Goal: Information Seeking & Learning: Compare options

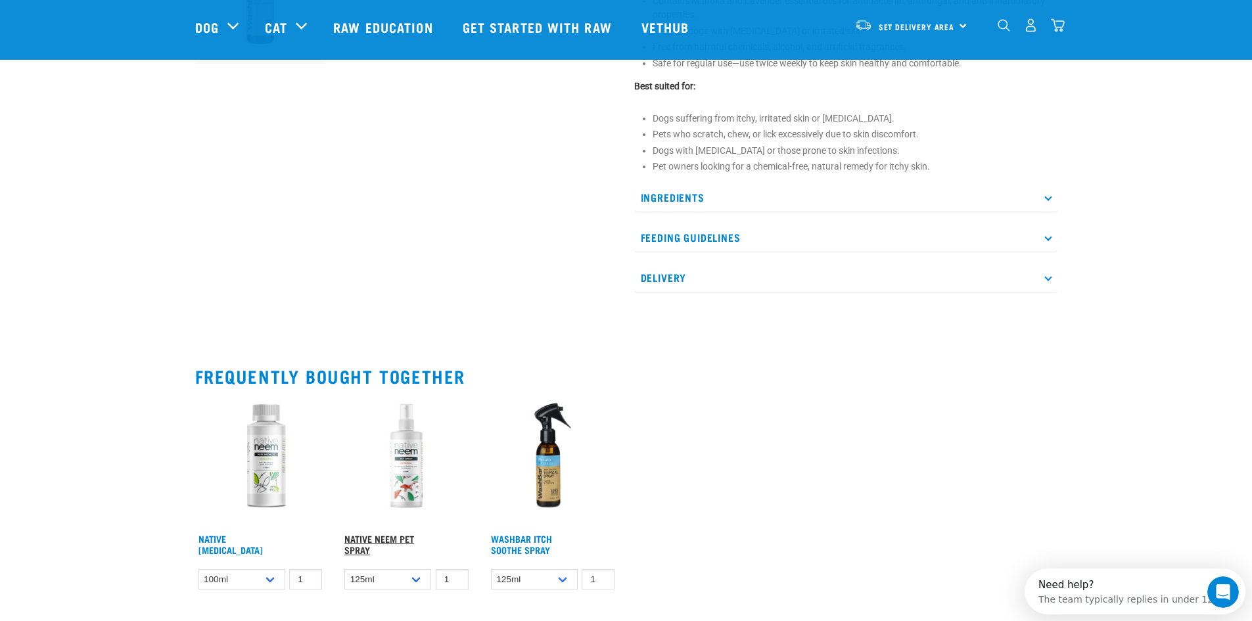
click at [377, 536] on link "Native Neem Pet Spray" at bounding box center [379, 543] width 70 height 15
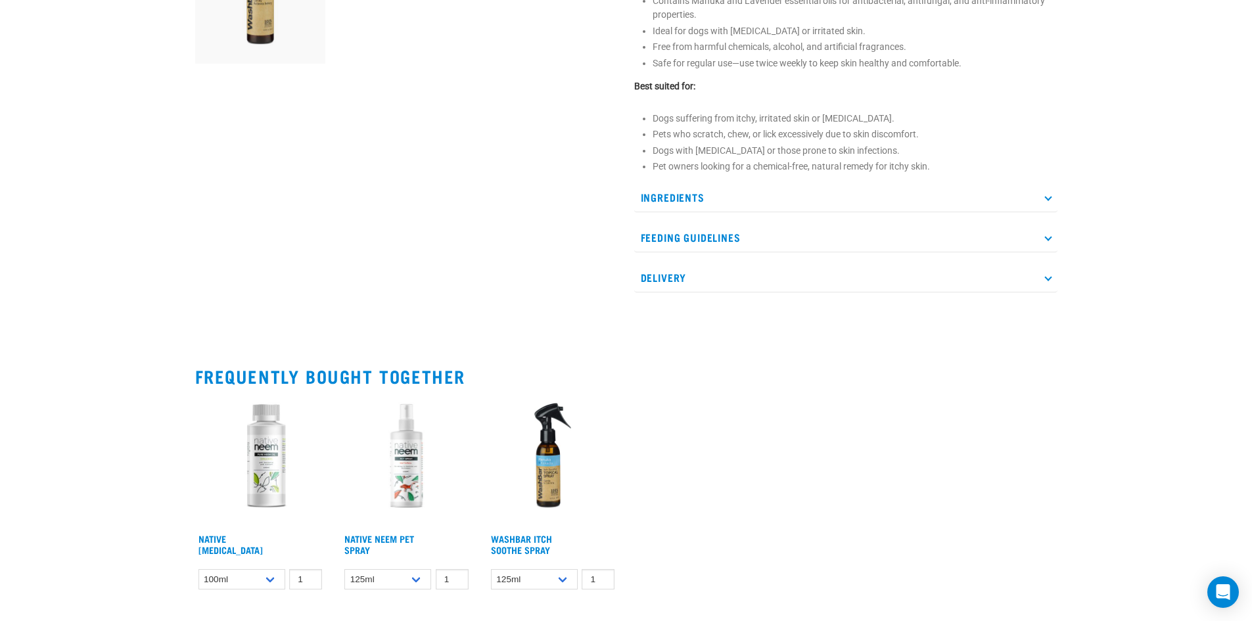
click at [260, 475] on img at bounding box center [260, 462] width 131 height 131
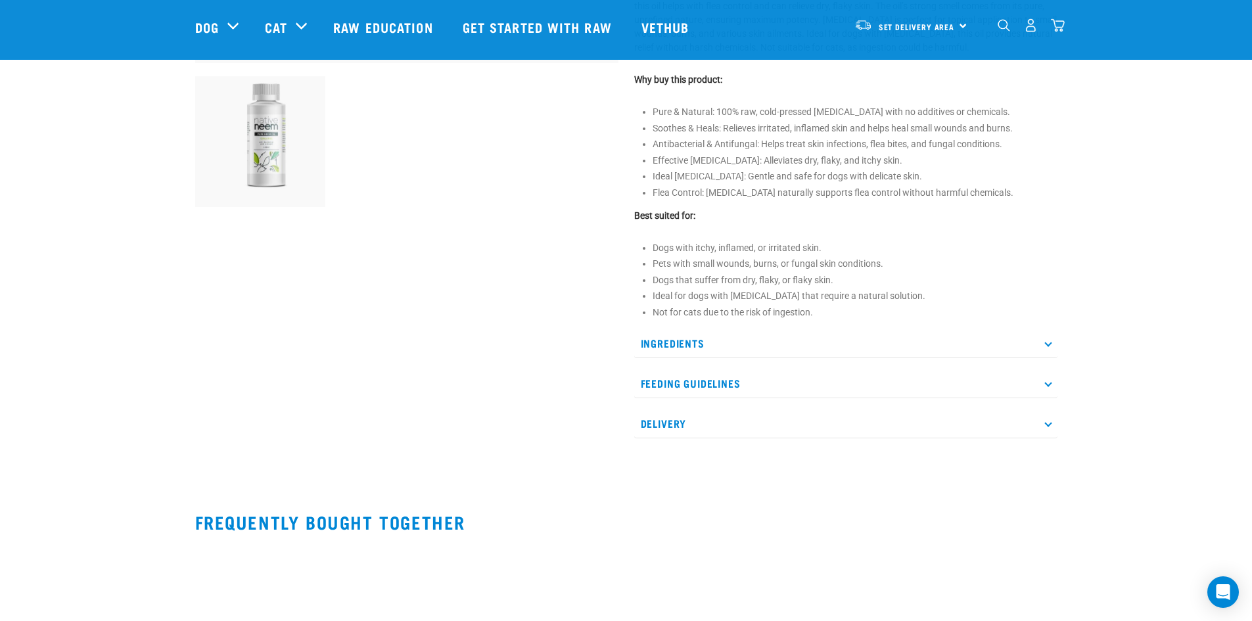
scroll to position [458, 0]
click at [1046, 390] on p "Feeding Guidelines" at bounding box center [845, 382] width 423 height 30
